Goal: Task Accomplishment & Management: Use online tool/utility

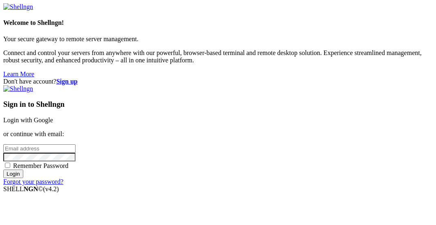
click at [69, 169] on span "Remember Password" at bounding box center [40, 165] width 55 height 7
click at [10, 168] on input "Remember Password" at bounding box center [7, 165] width 5 height 5
checkbox input "true"
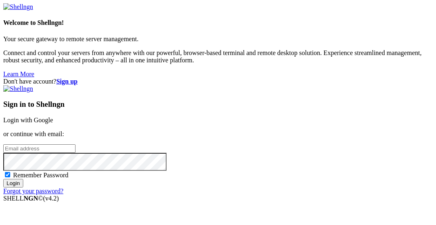
click at [75, 144] on input "email" at bounding box center [39, 148] width 72 height 9
type input "[EMAIL_ADDRESS][DOMAIN_NAME]"
click at [3, 179] on input "Login" at bounding box center [13, 183] width 20 height 9
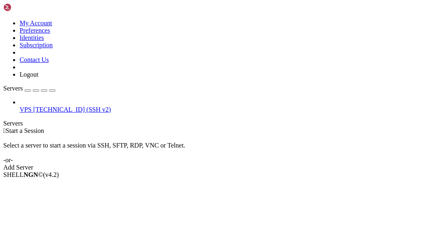
click at [31, 106] on span "VPS" at bounding box center [26, 109] width 12 height 7
